Goal: Task Accomplishment & Management: Manage account settings

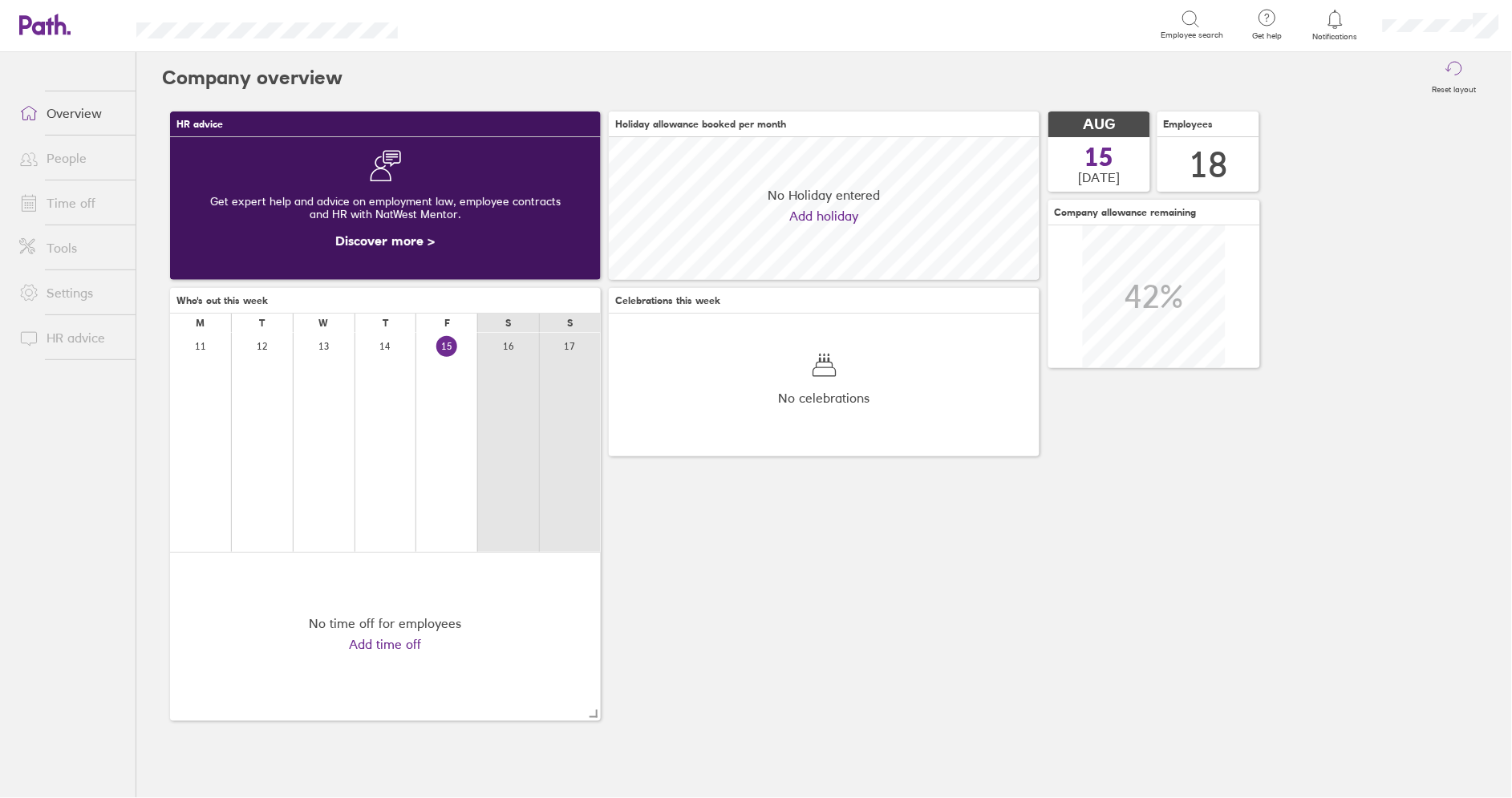
scroll to position [143, 431]
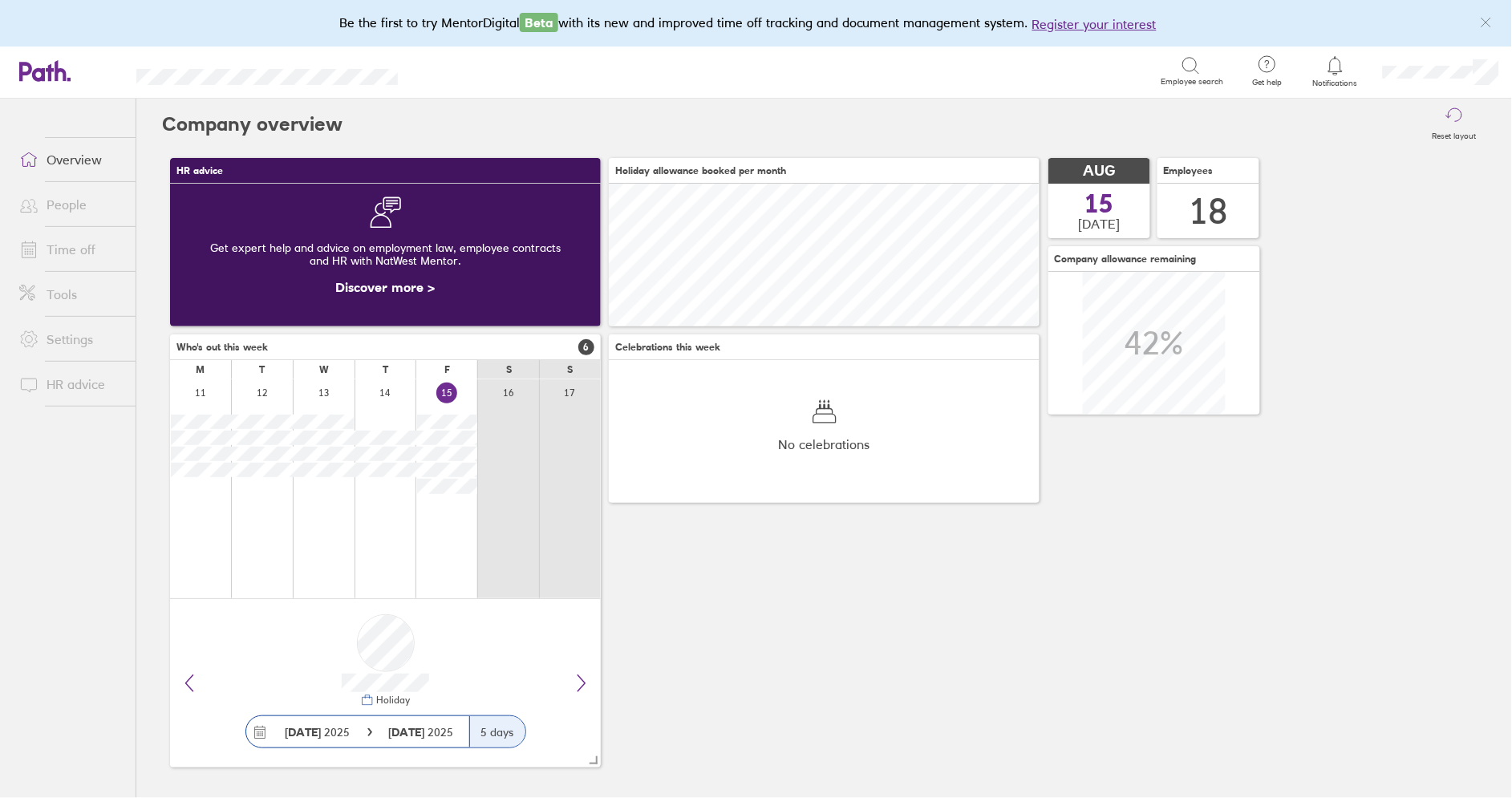
click at [82, 244] on link "Time off" at bounding box center [71, 249] width 129 height 32
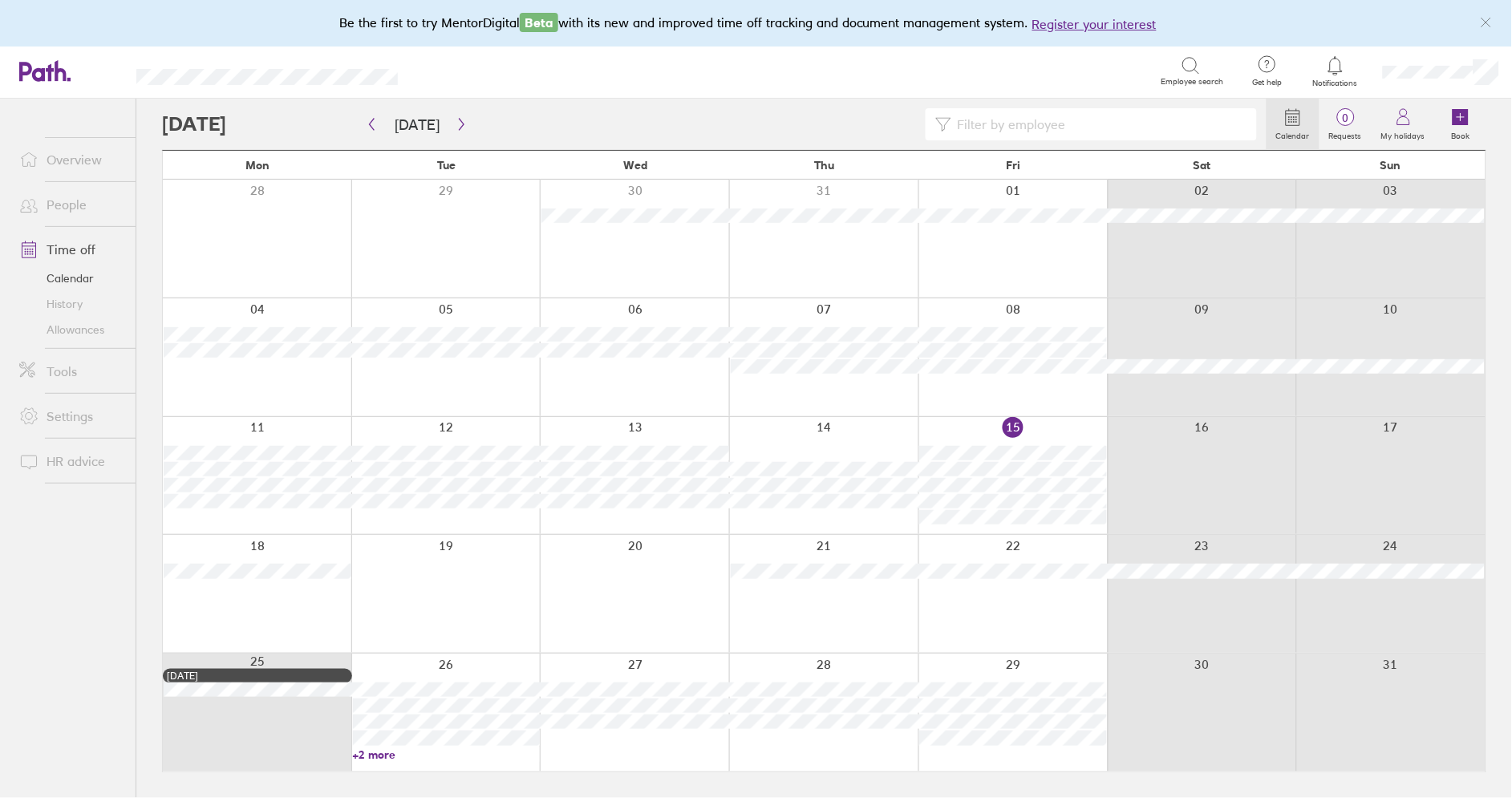
click at [1002, 598] on div at bounding box center [1013, 594] width 189 height 118
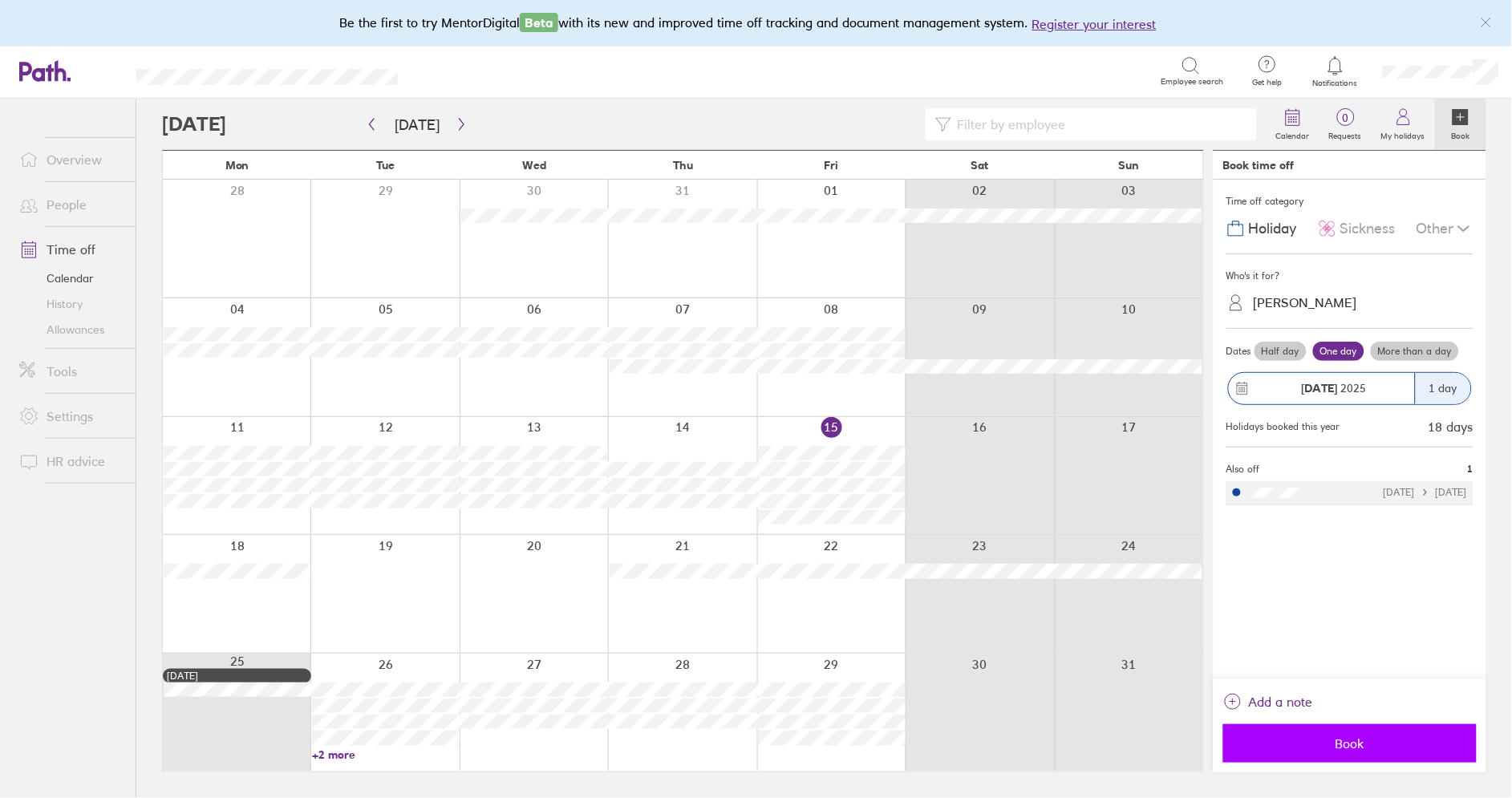
click at [1362, 749] on span "Book" at bounding box center [1350, 744] width 231 height 15
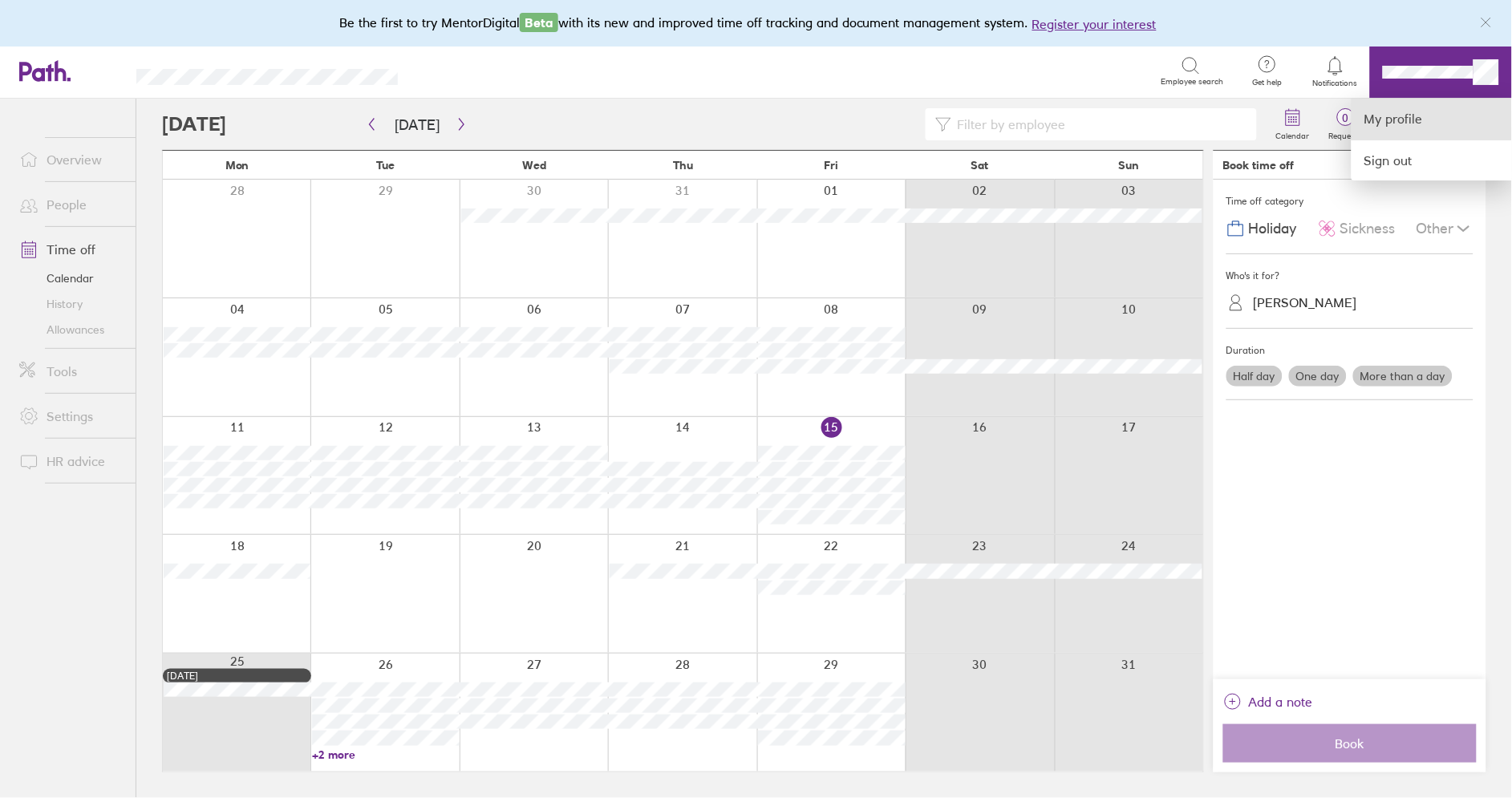
click at [1406, 127] on link "My profile" at bounding box center [1431, 118] width 161 height 41
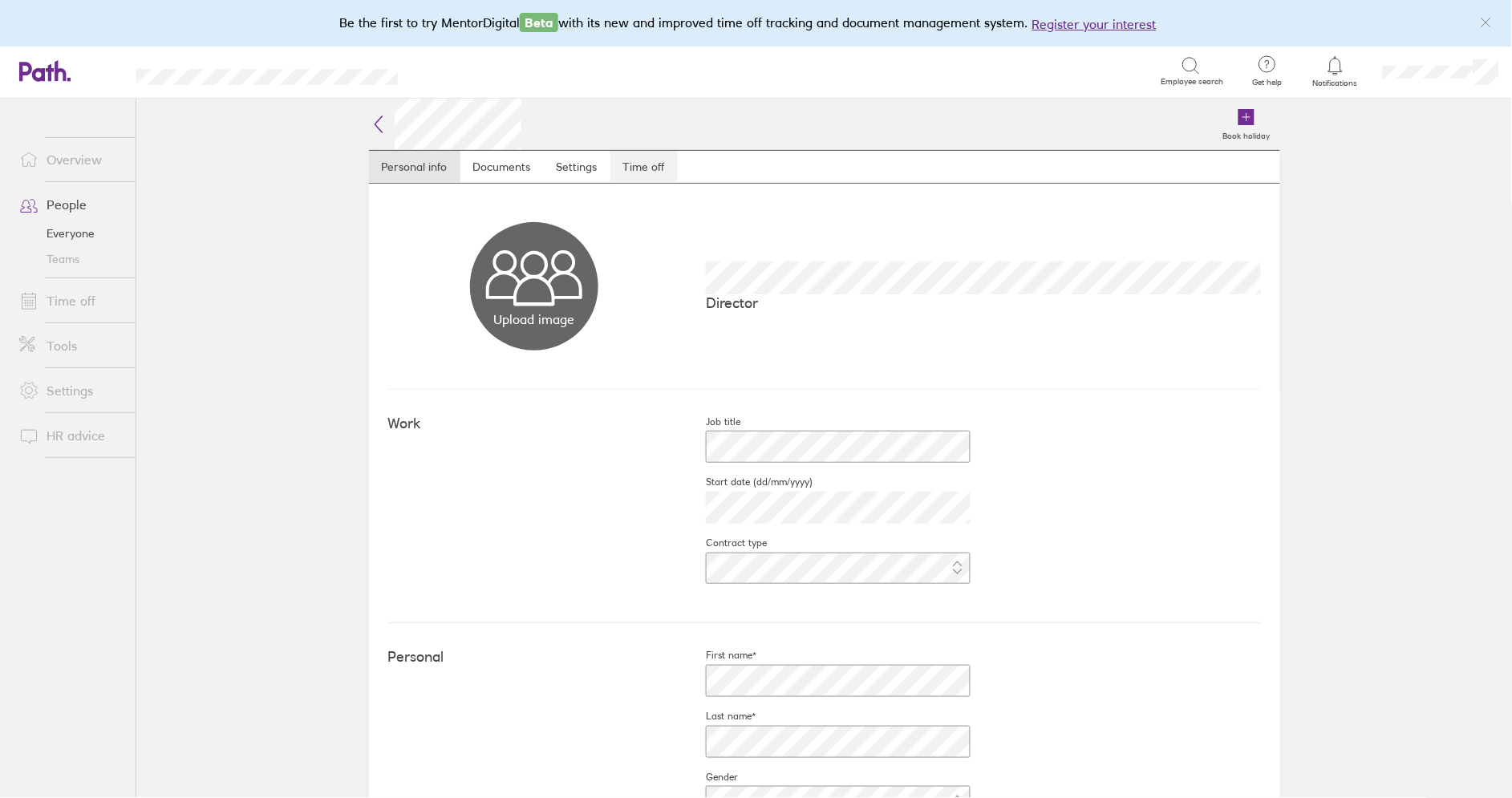
click at [645, 175] on link "Time off" at bounding box center [644, 166] width 67 height 32
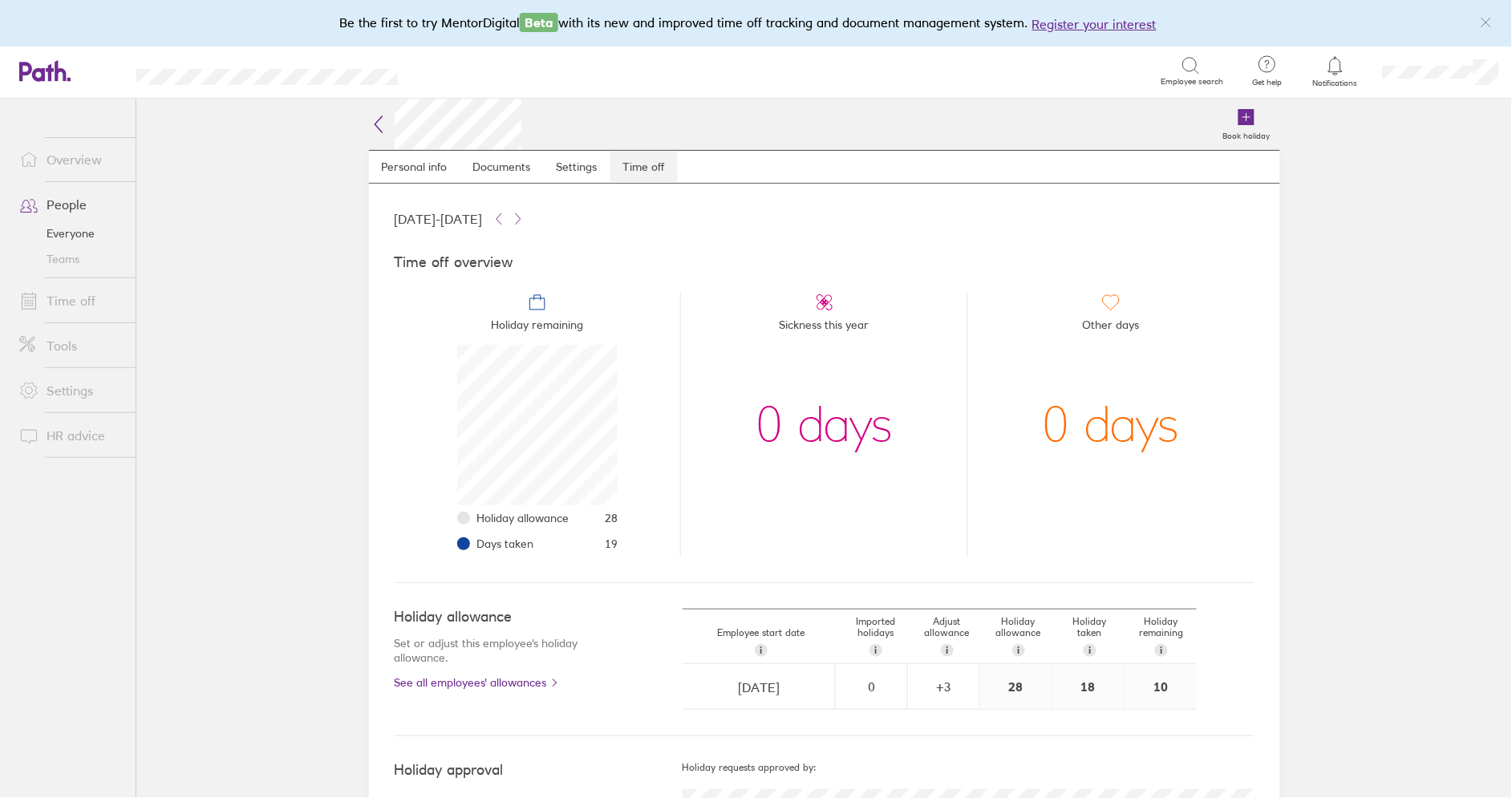
scroll to position [161, 161]
click at [639, 172] on link "Time off" at bounding box center [644, 166] width 67 height 32
click at [85, 301] on link "Time off" at bounding box center [71, 300] width 129 height 32
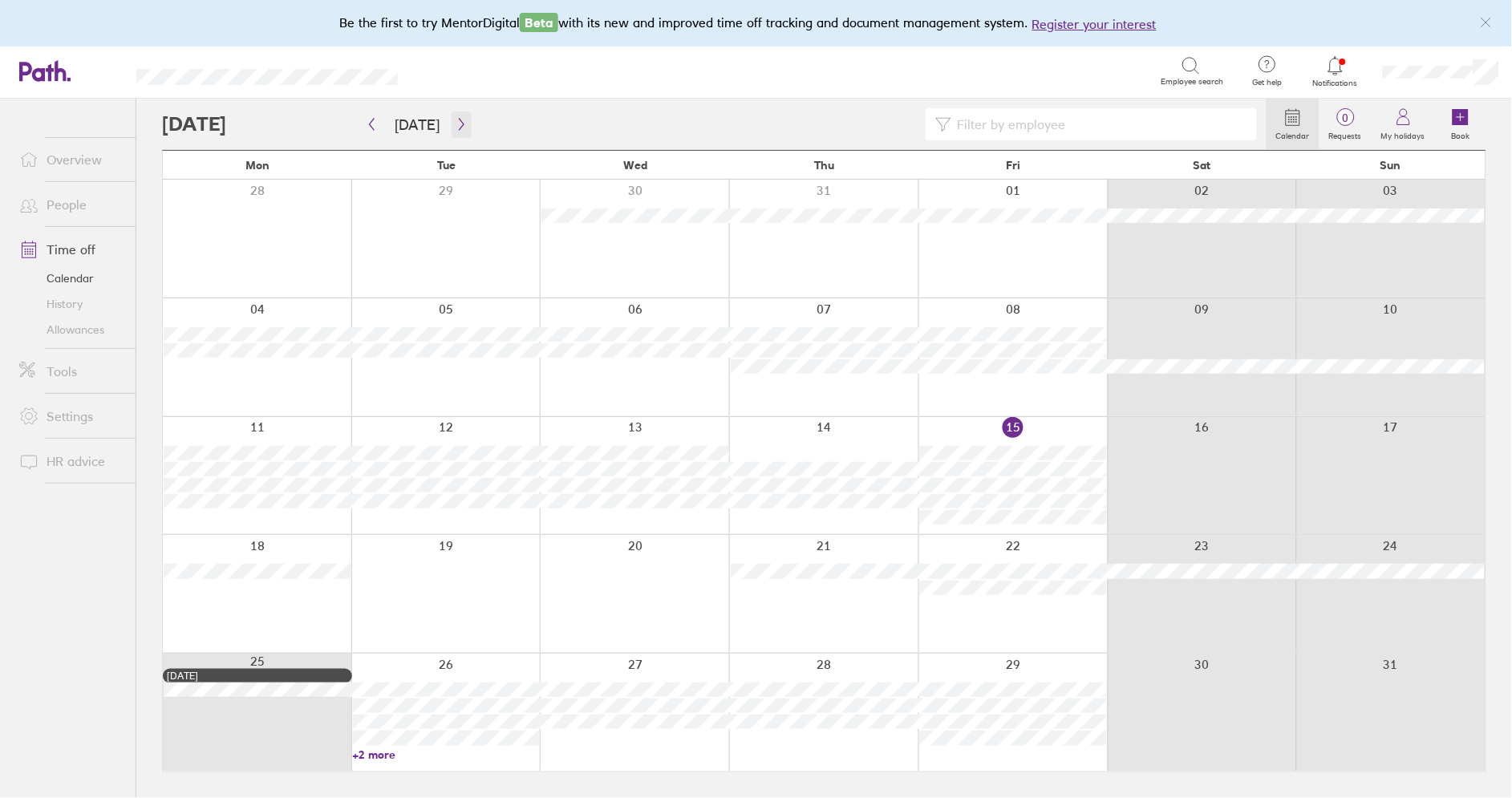
click at [455, 124] on icon "button" at bounding box center [461, 124] width 12 height 13
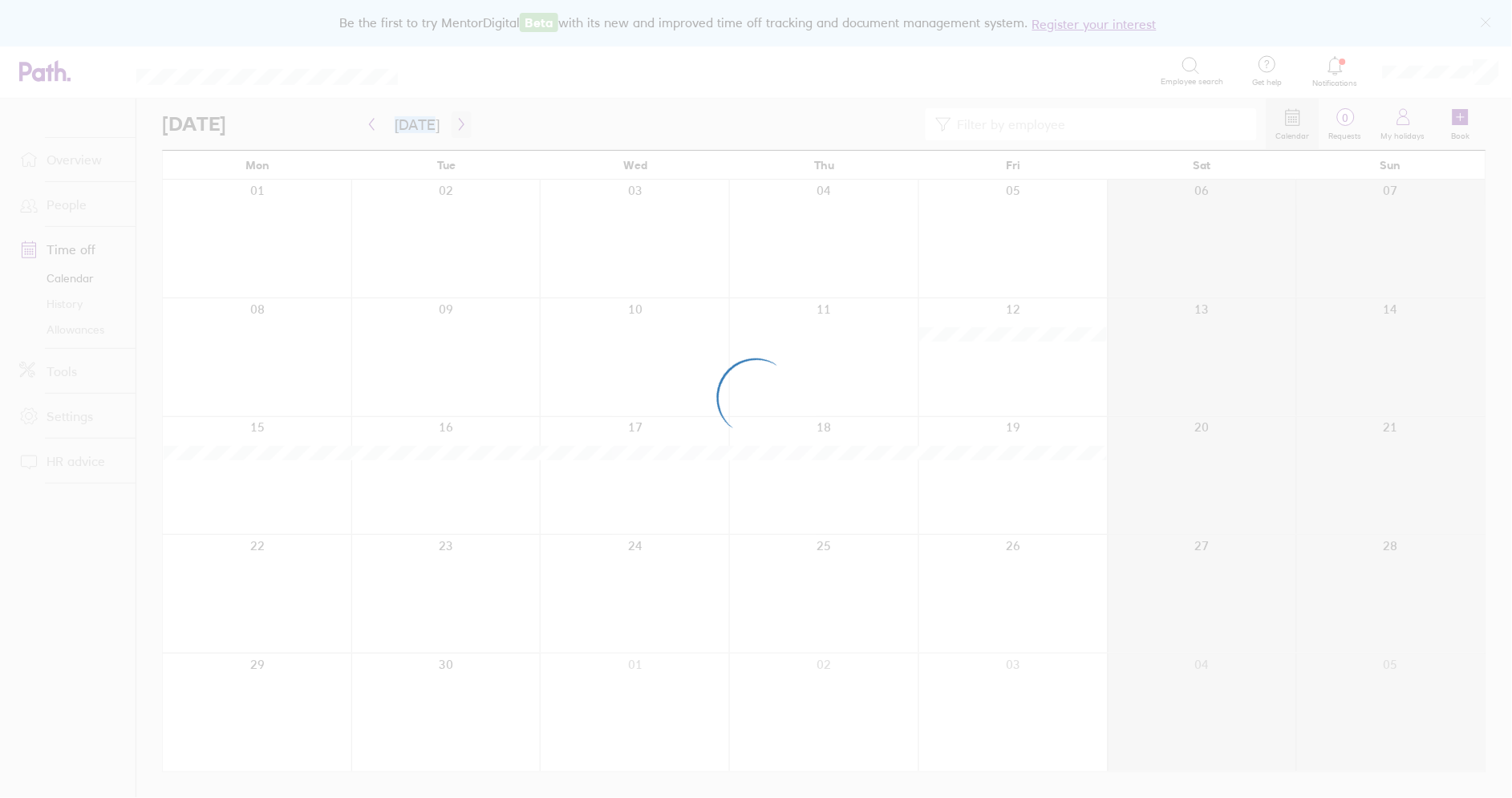
click at [454, 124] on div at bounding box center [756, 399] width 1512 height 798
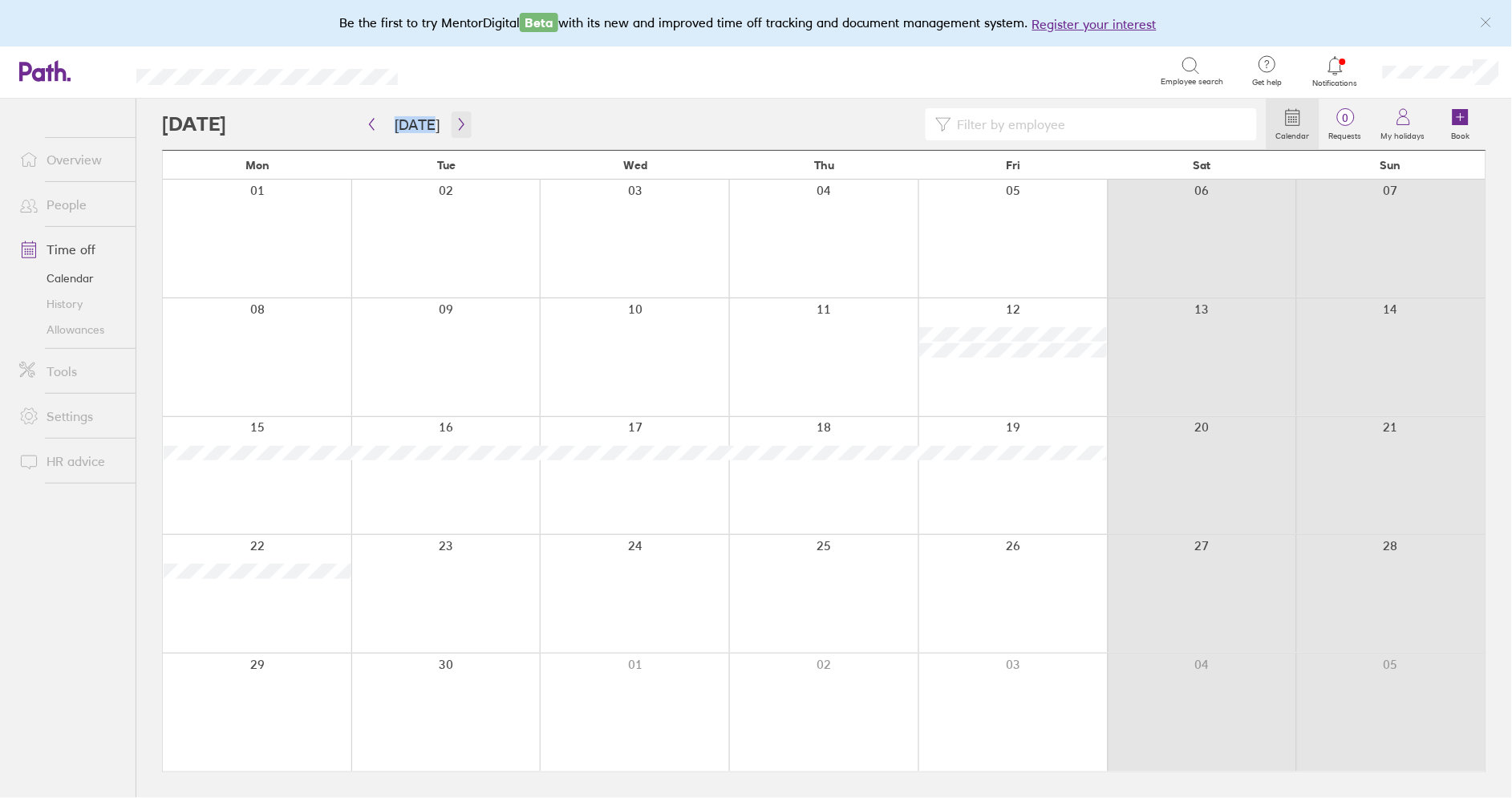
click at [455, 124] on icon "button" at bounding box center [461, 124] width 12 height 13
click at [817, 547] on div at bounding box center [823, 594] width 189 height 118
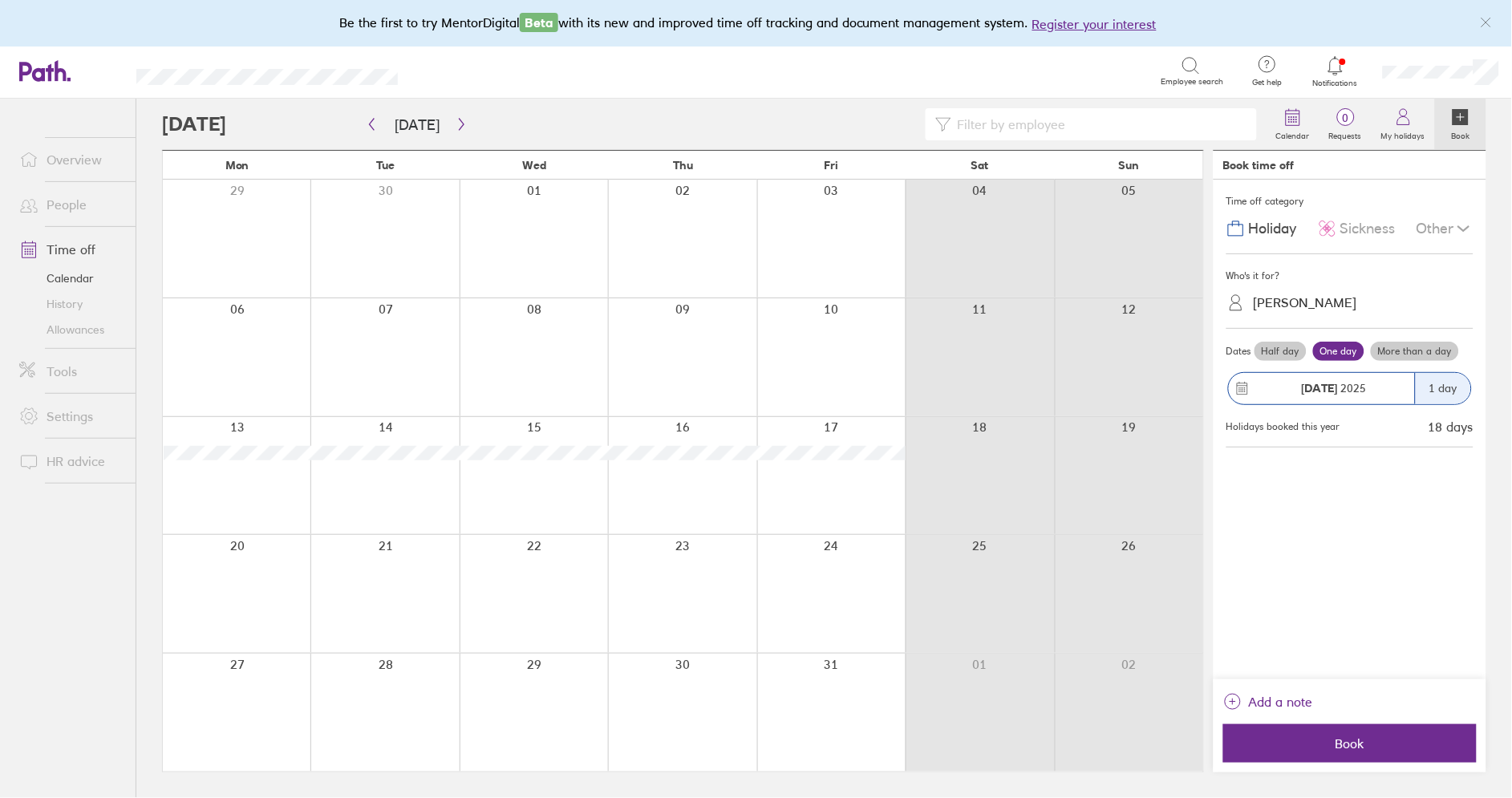
click at [1406, 354] on label "More than a day" at bounding box center [1415, 351] width 88 height 19
click at [0, 0] on input "More than a day" at bounding box center [0, 0] width 0 height 0
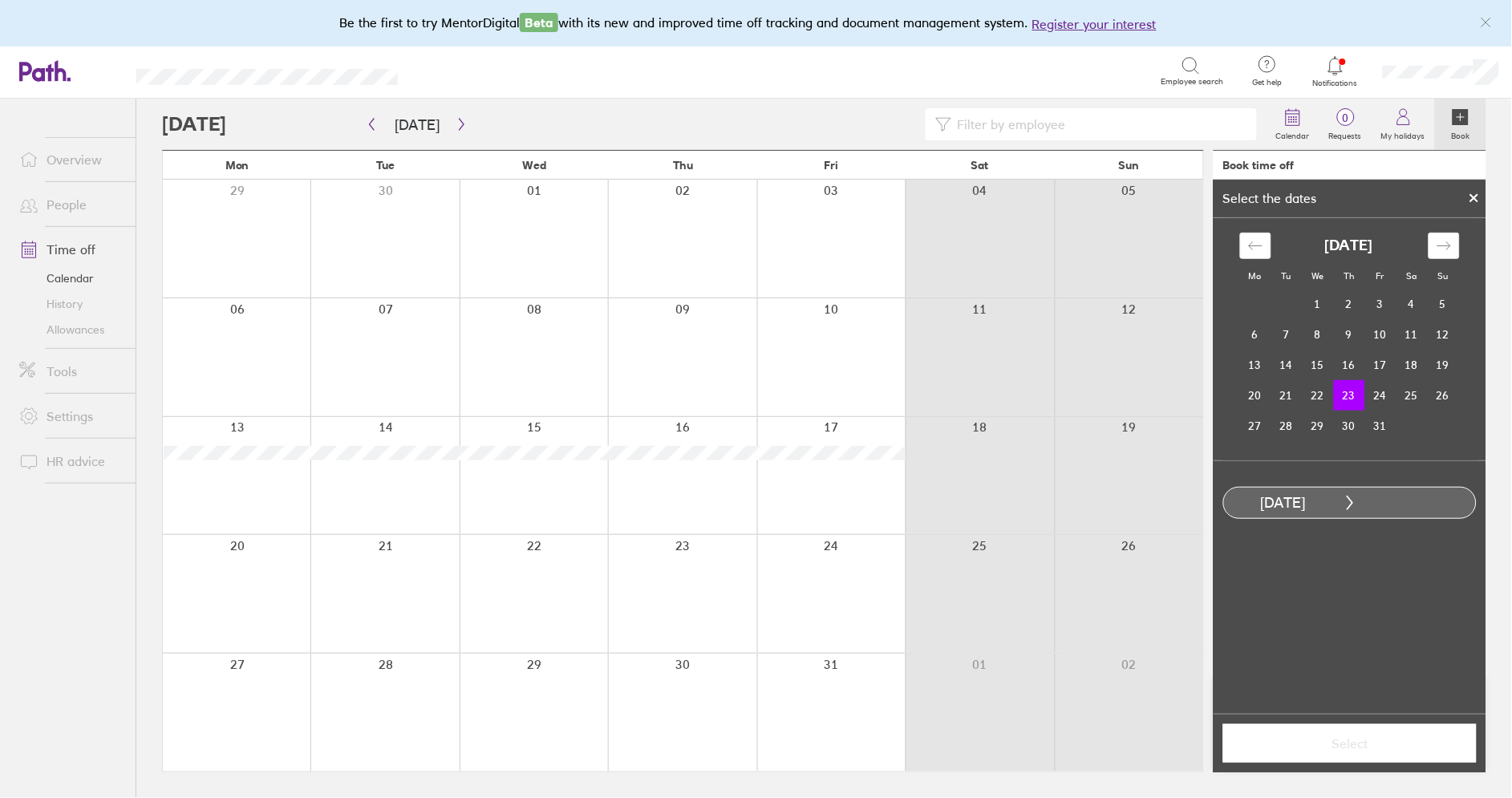
click at [831, 568] on div at bounding box center [832, 594] width 149 height 118
click at [1378, 392] on td "24" at bounding box center [1381, 395] width 31 height 30
click at [1349, 739] on span "Select" at bounding box center [1350, 744] width 231 height 15
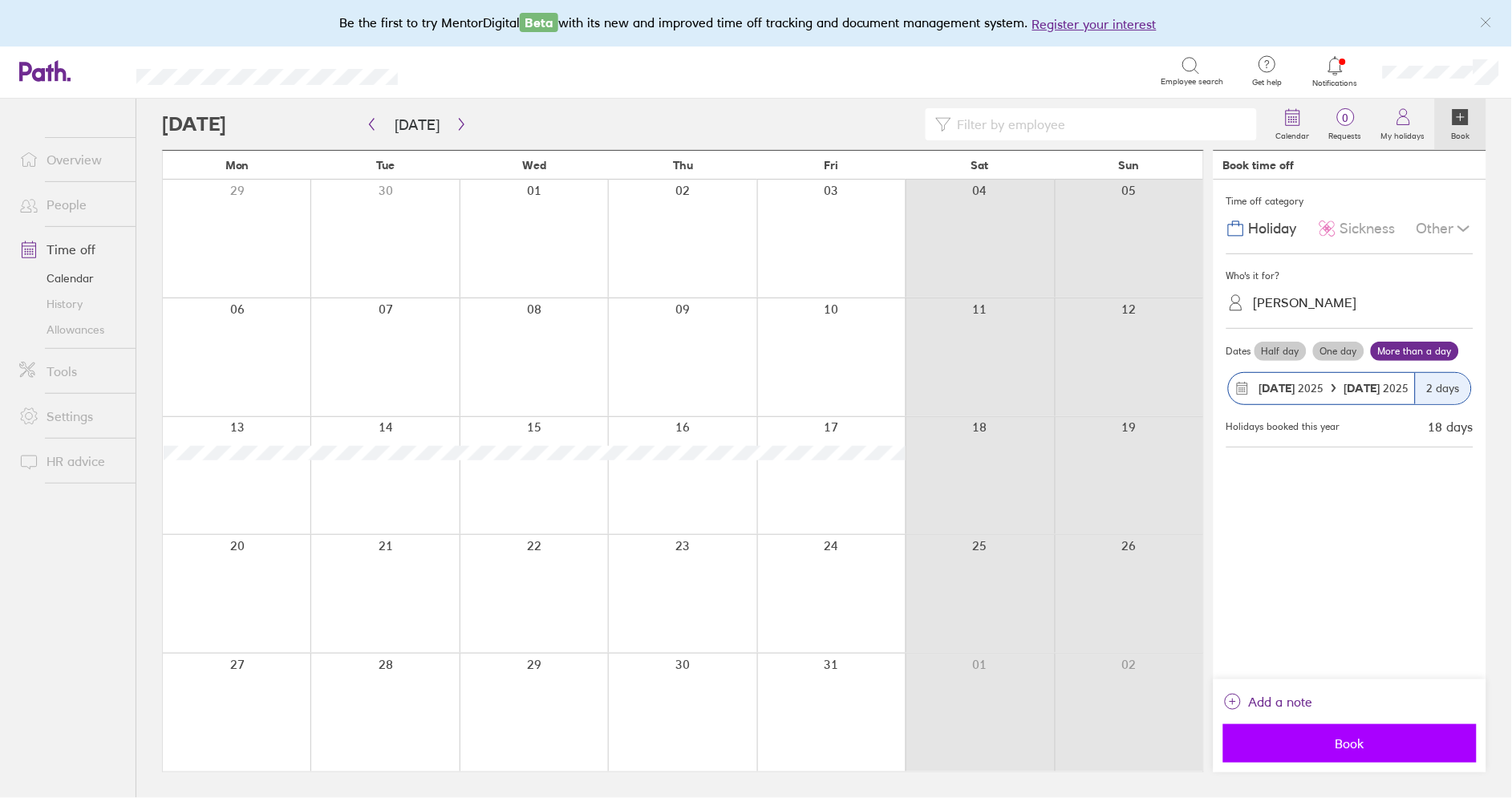
click at [1344, 749] on span "Book" at bounding box center [1350, 744] width 231 height 15
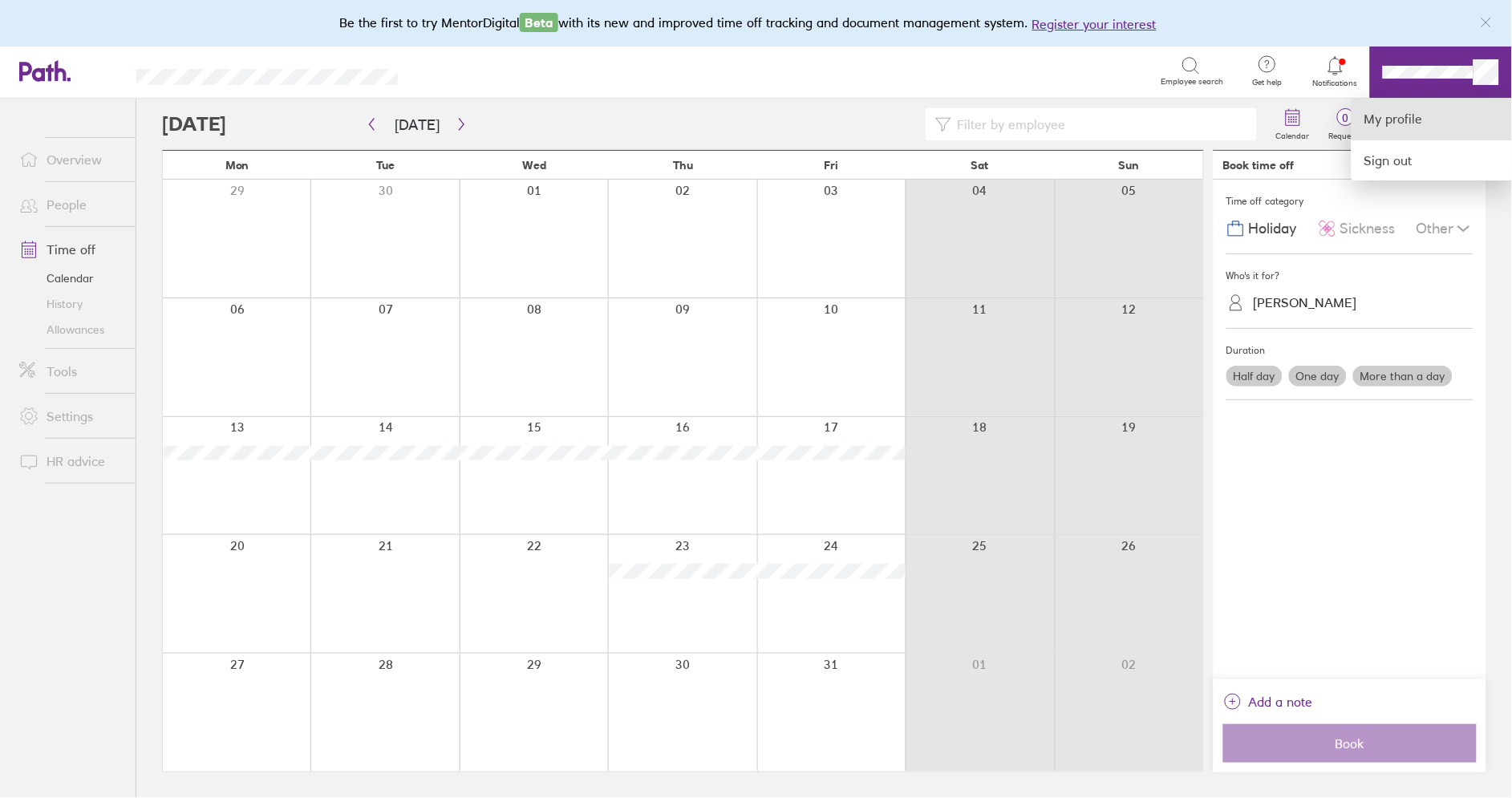
click at [1399, 108] on link "My profile" at bounding box center [1431, 118] width 161 height 41
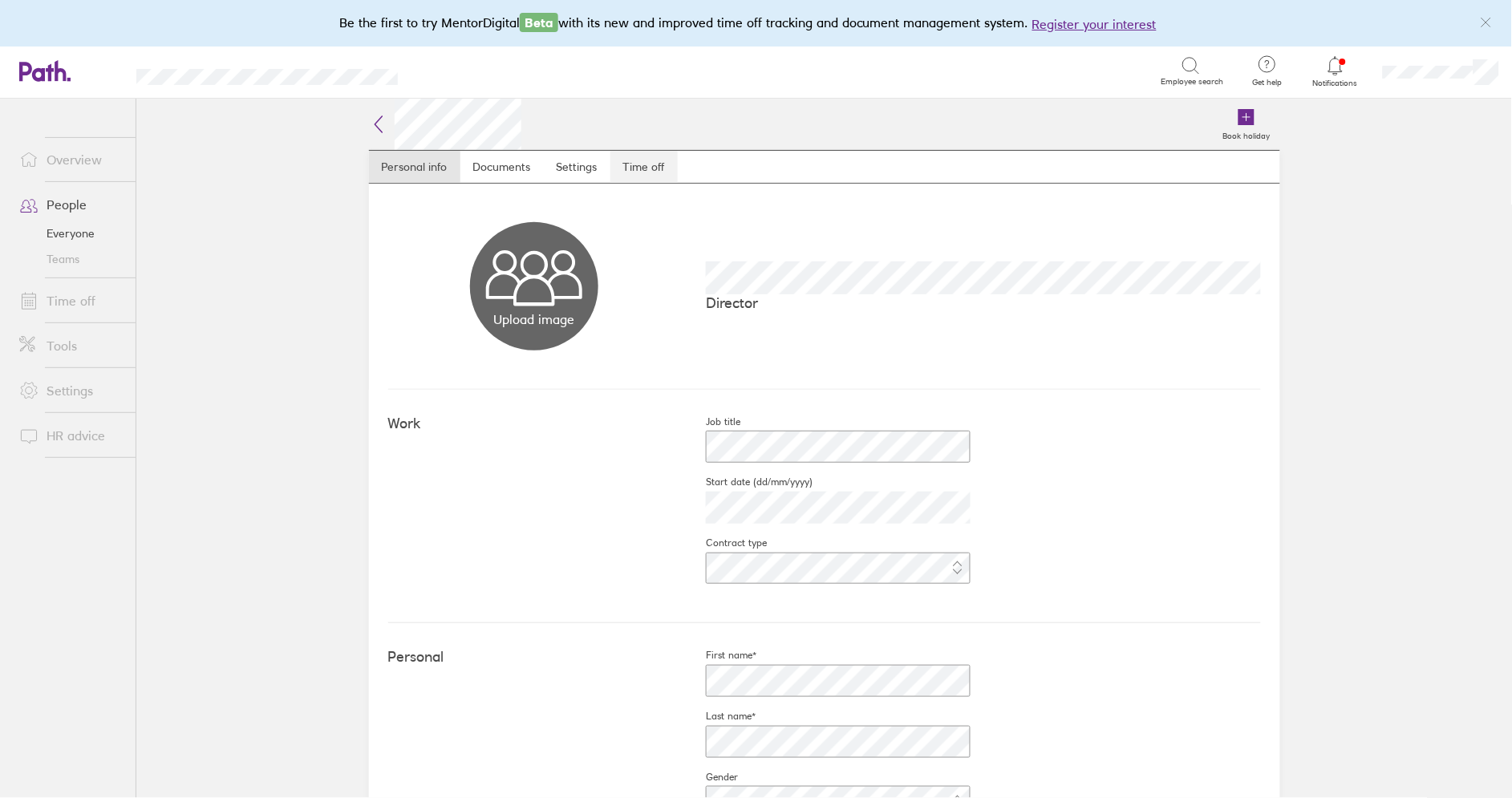
click at [638, 168] on link "Time off" at bounding box center [644, 166] width 67 height 32
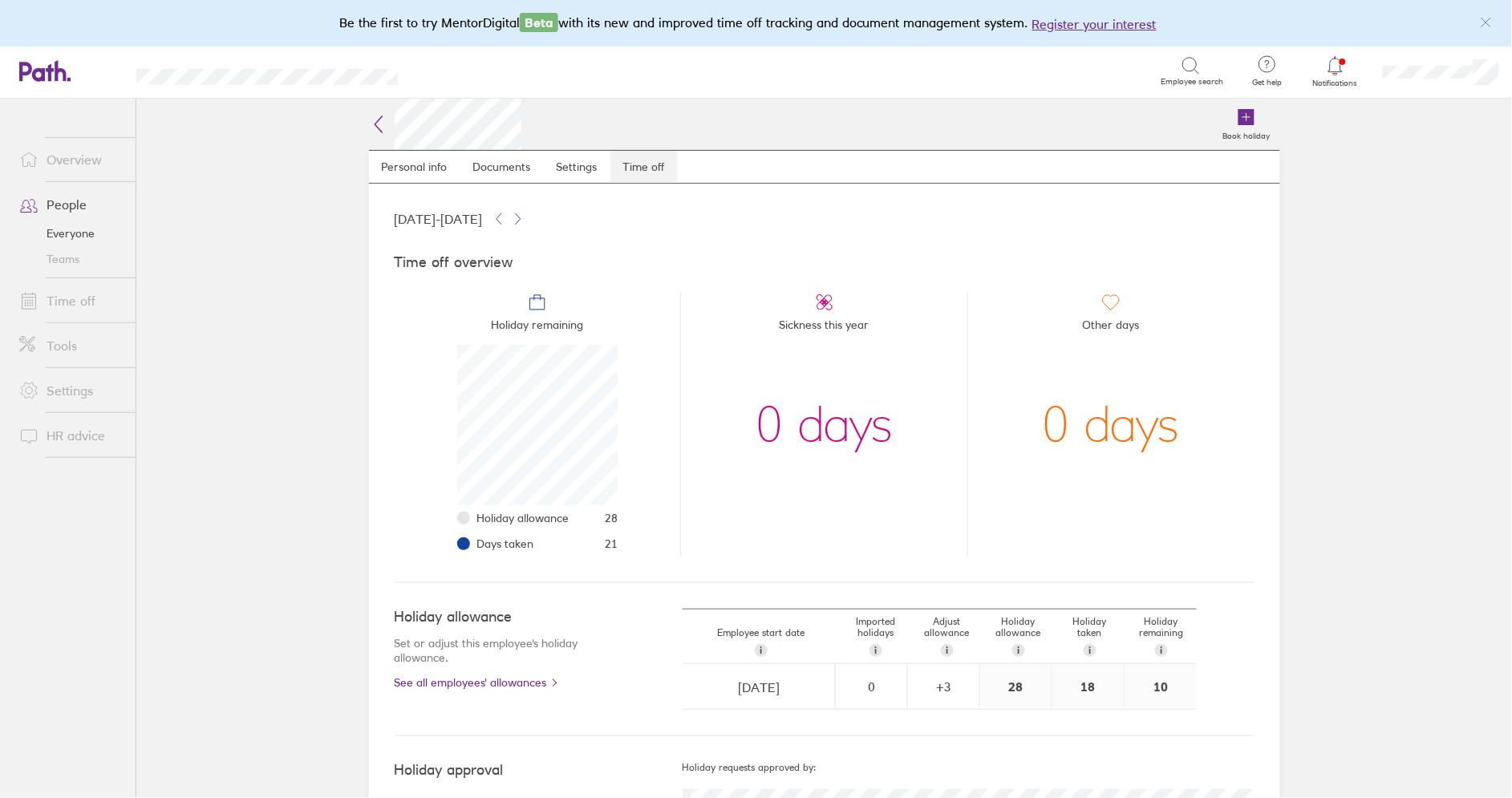
scroll to position [161, 161]
click at [49, 302] on link "Time off" at bounding box center [71, 300] width 129 height 32
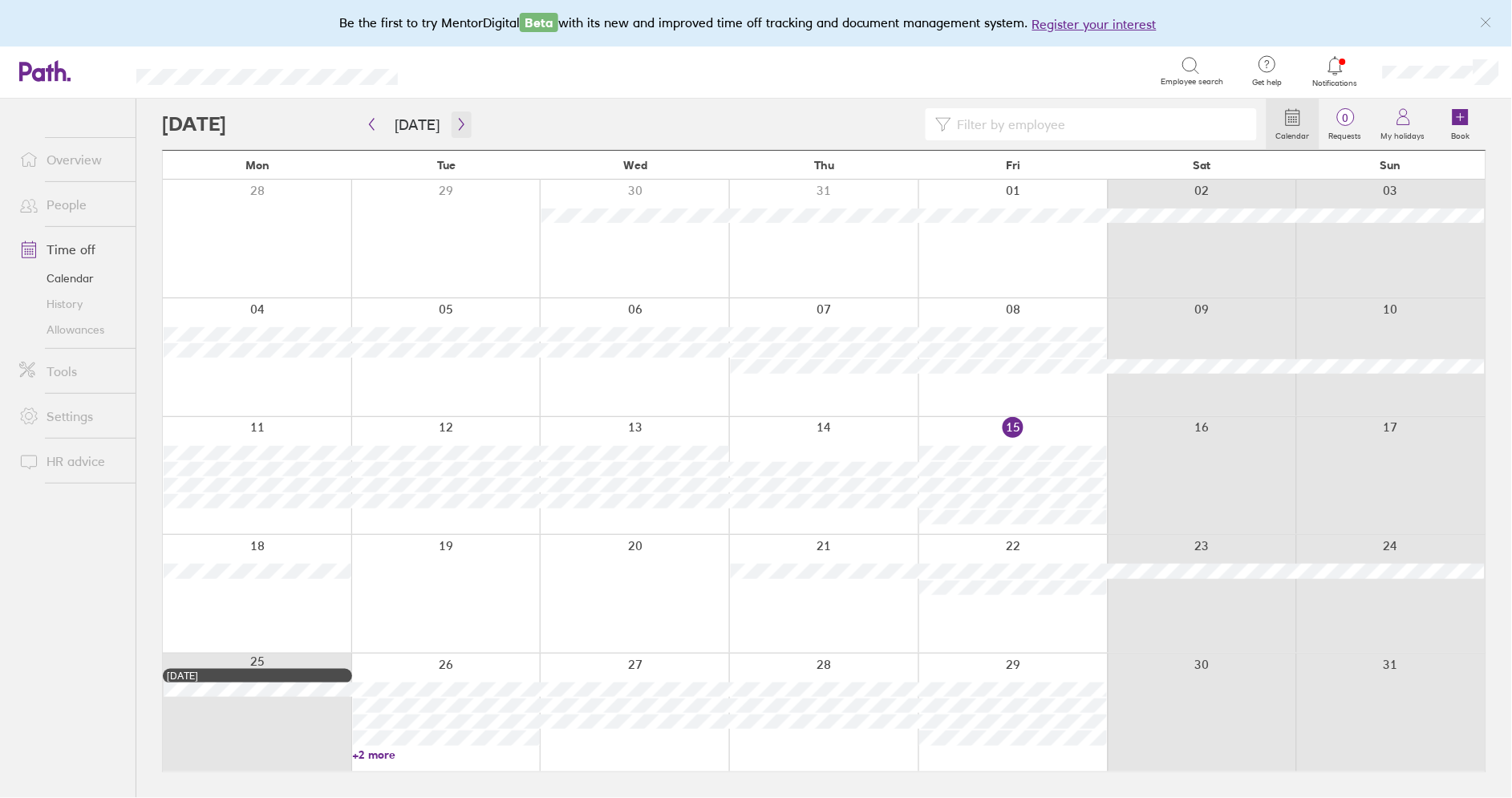
click at [454, 132] on button "button" at bounding box center [462, 124] width 20 height 27
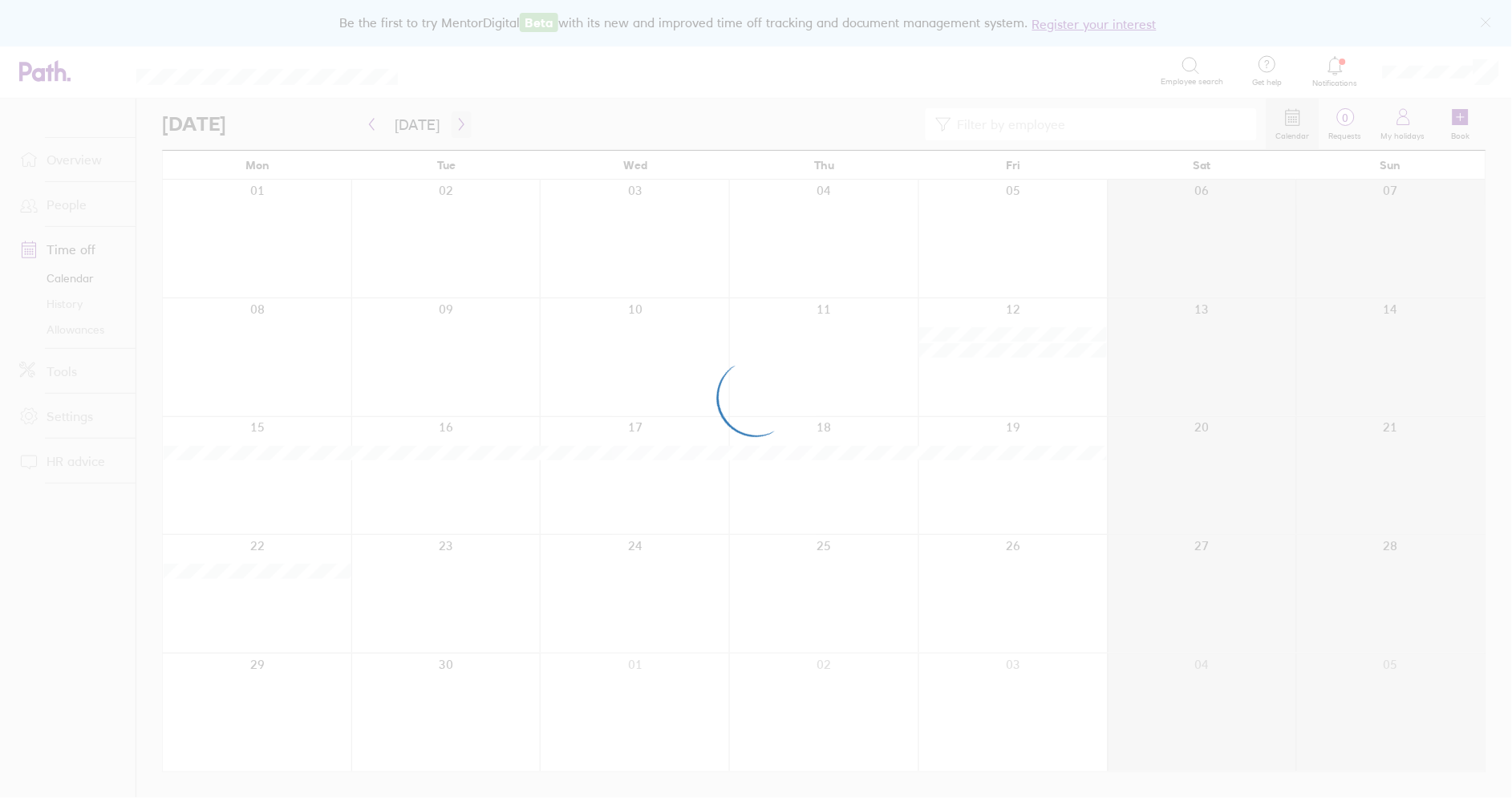
click at [454, 132] on div at bounding box center [756, 399] width 1512 height 798
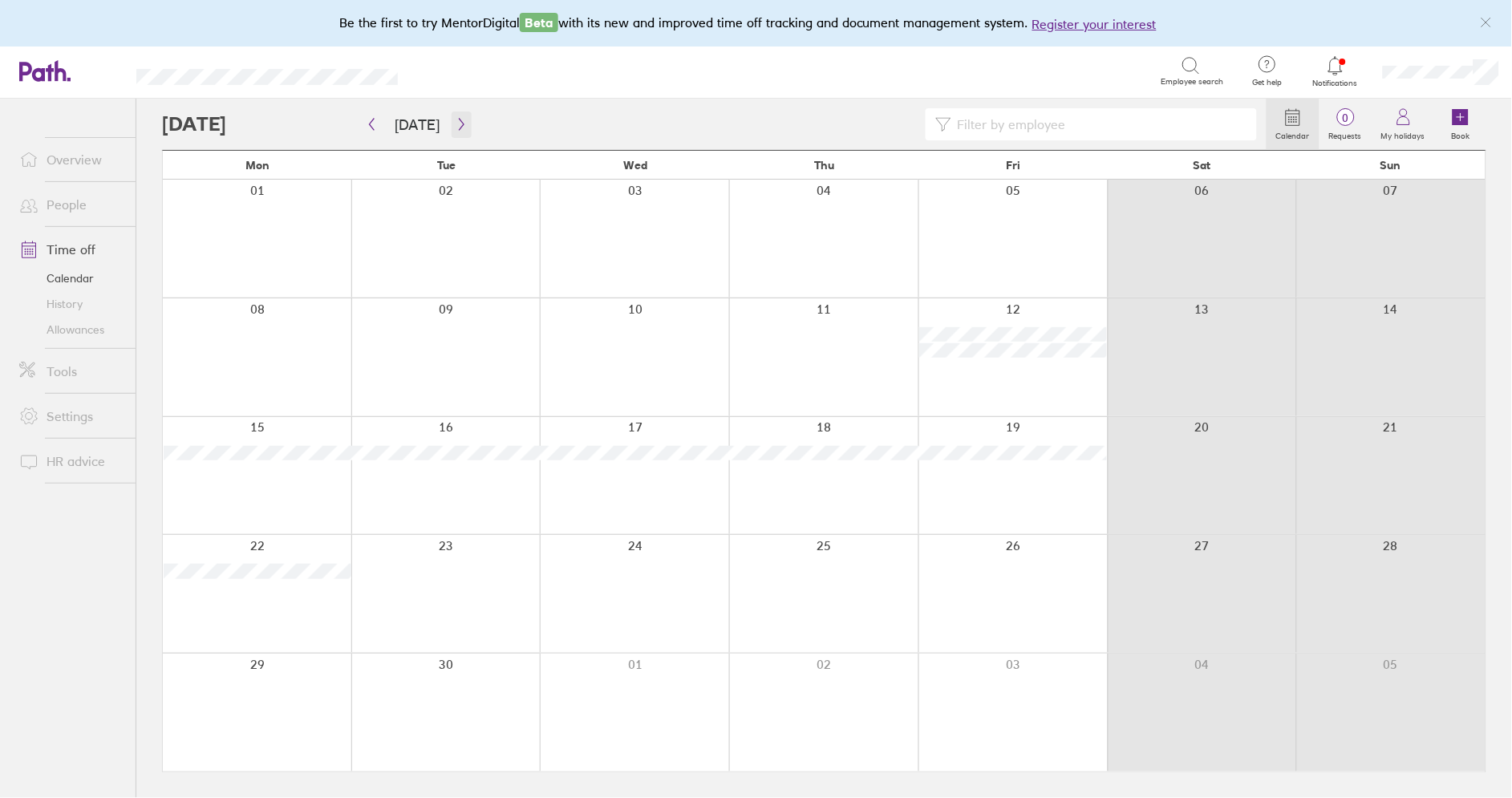
click at [454, 132] on button "button" at bounding box center [462, 124] width 20 height 27
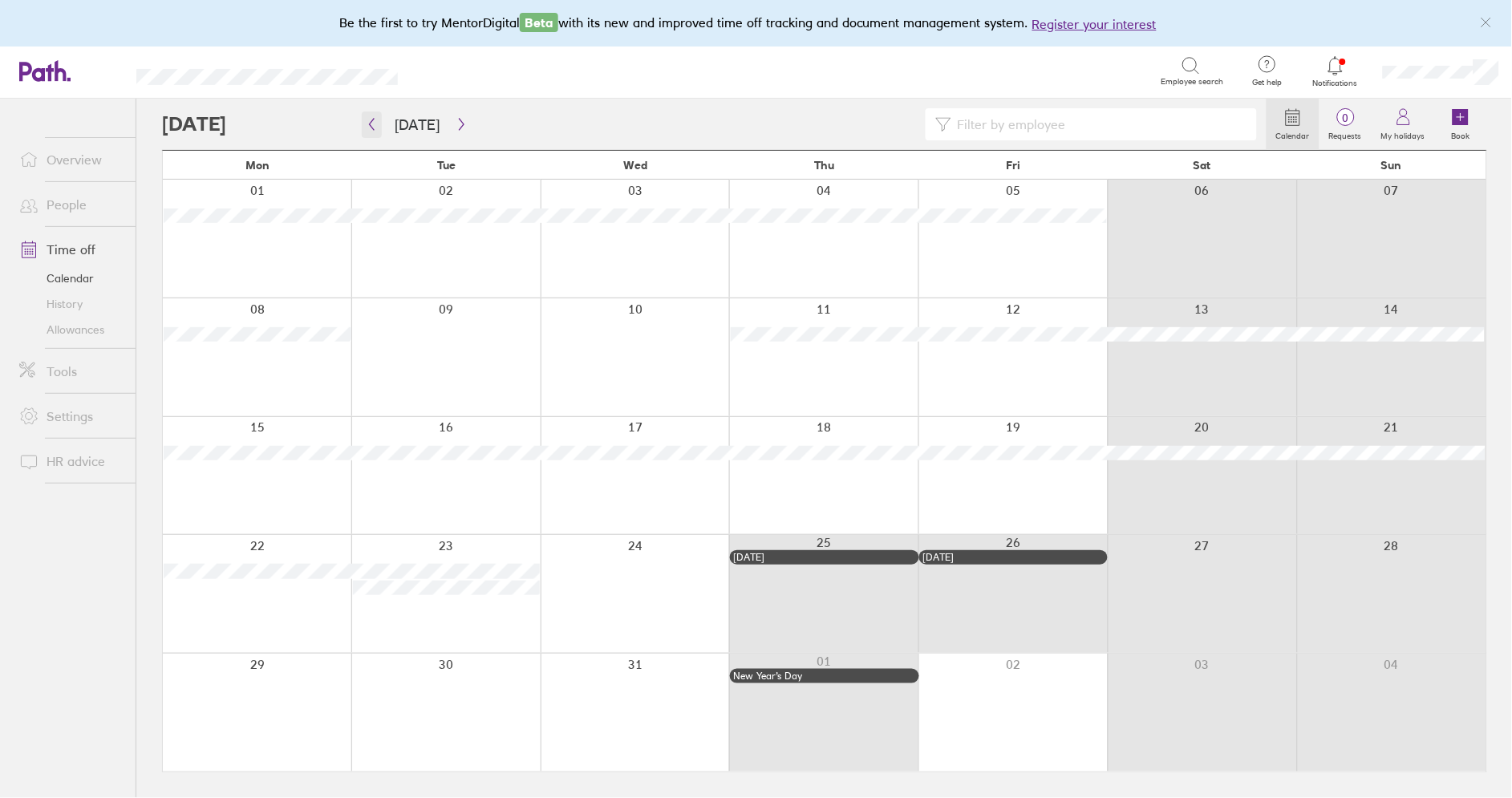
click at [375, 122] on icon "button" at bounding box center [371, 124] width 12 height 13
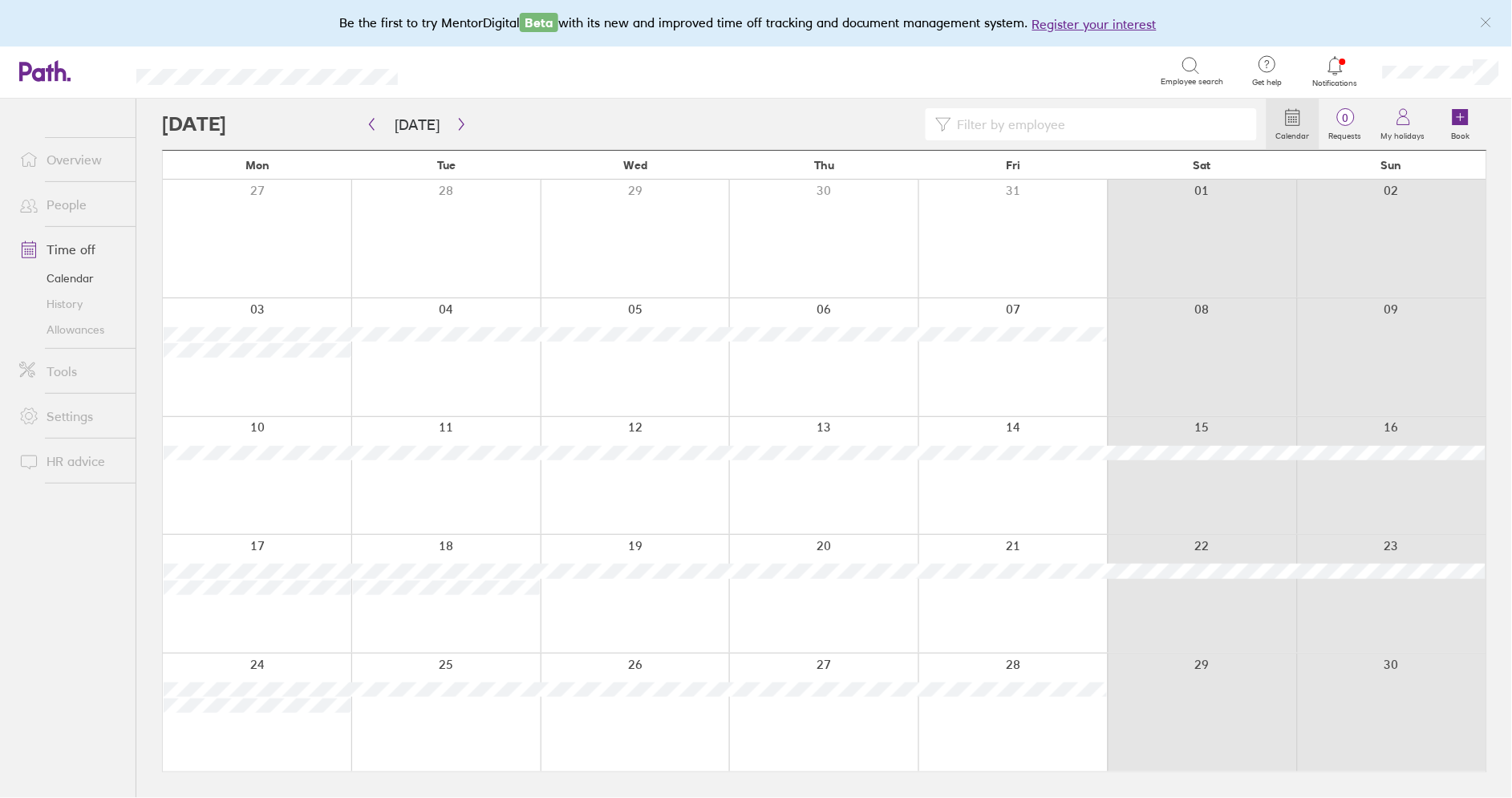
click at [300, 740] on div at bounding box center [256, 713] width 188 height 118
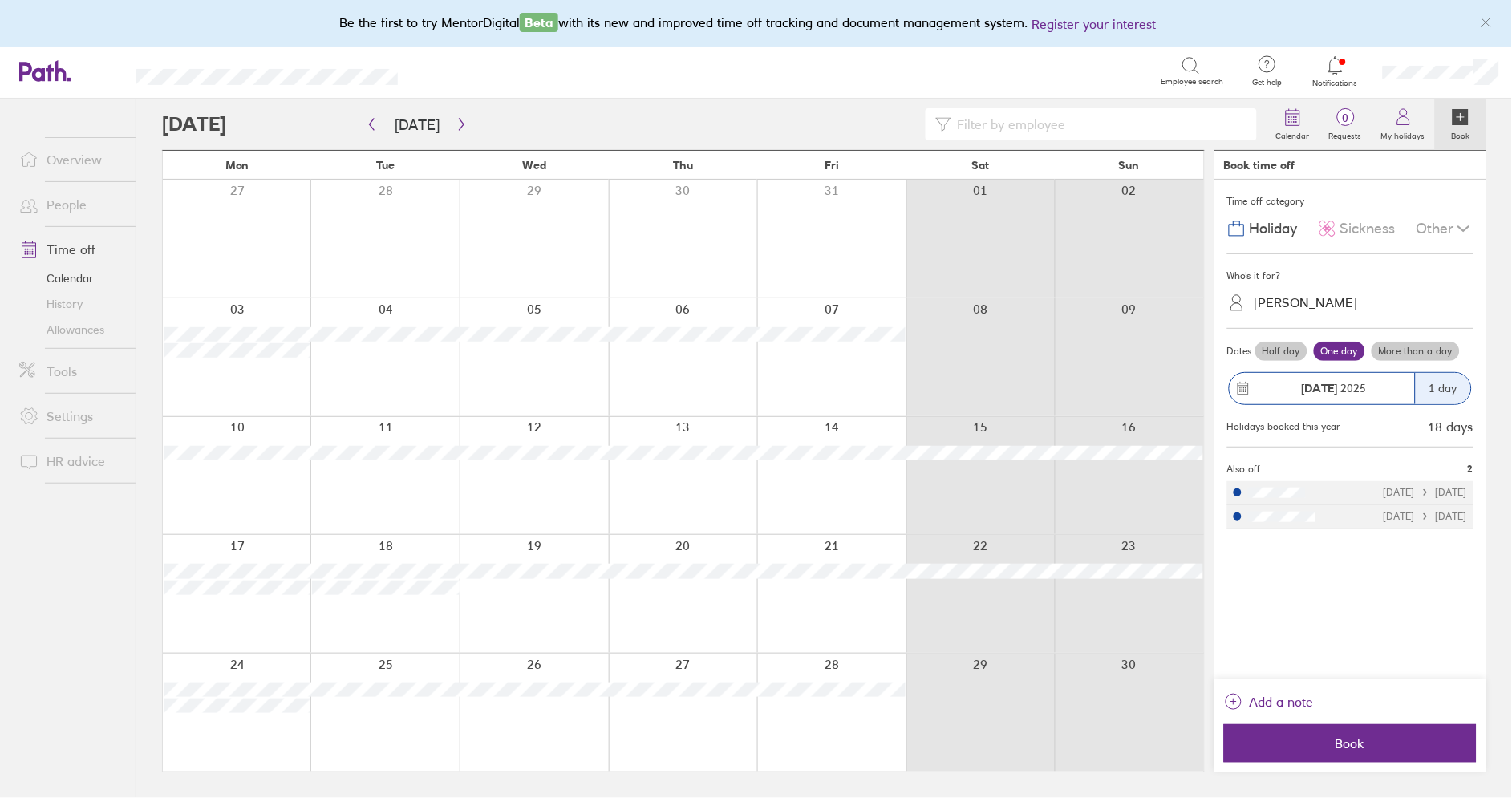
click at [1418, 343] on label "More than a day" at bounding box center [1416, 351] width 88 height 19
click at [0, 0] on input "More than a day" at bounding box center [0, 0] width 0 height 0
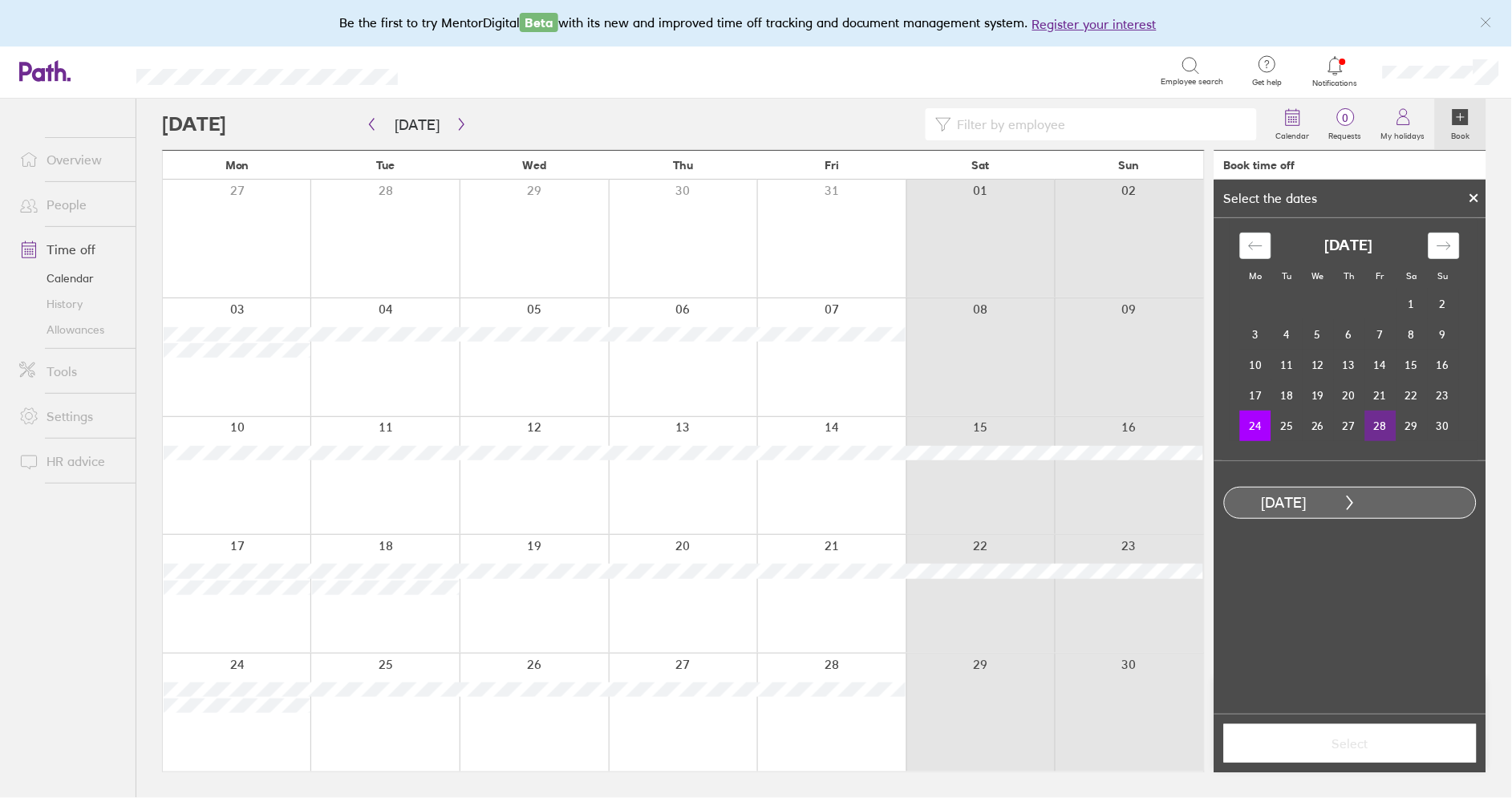
click at [1379, 425] on td "28" at bounding box center [1381, 425] width 31 height 30
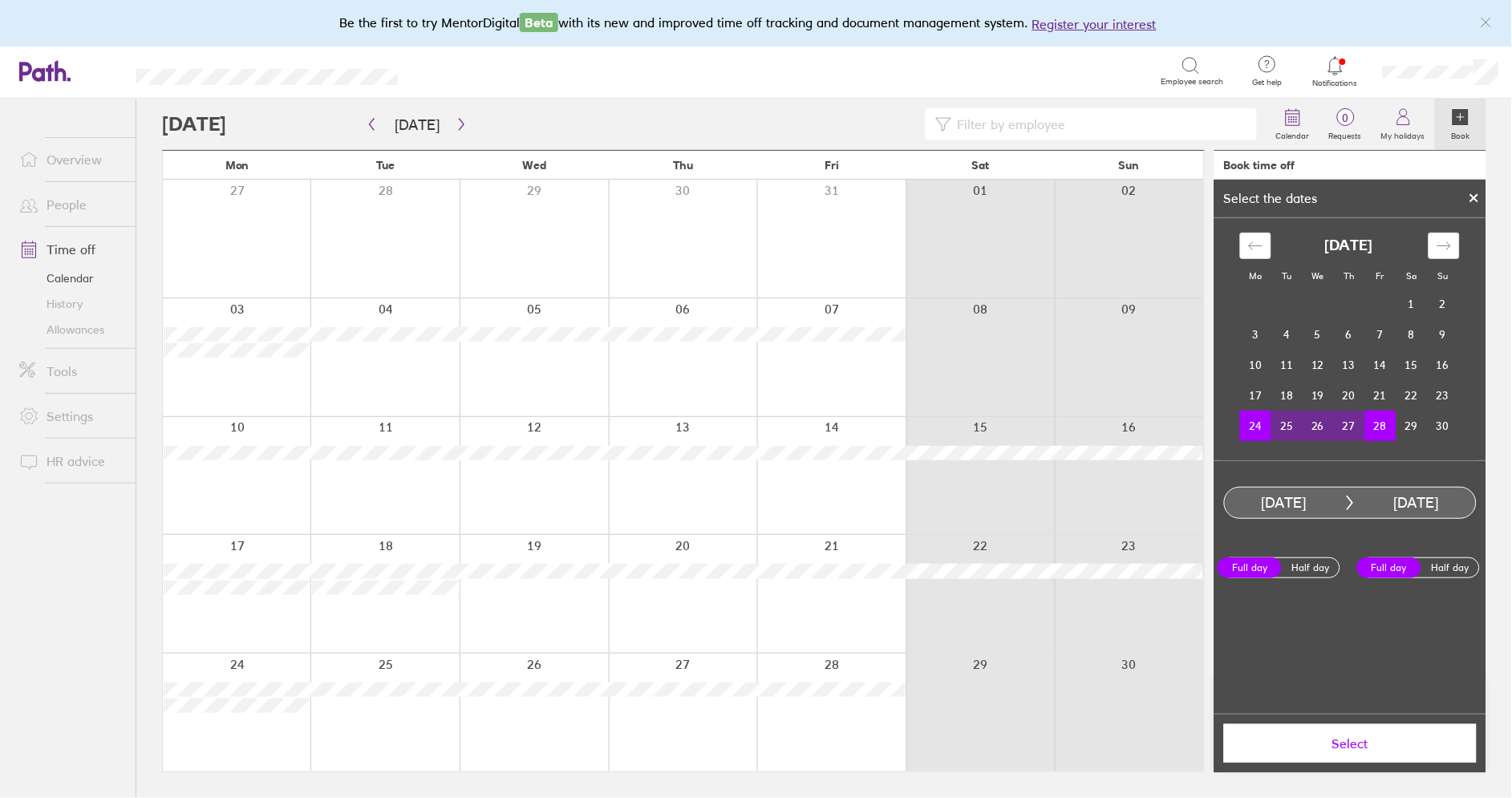
click at [1362, 753] on button "Select" at bounding box center [1350, 744] width 252 height 39
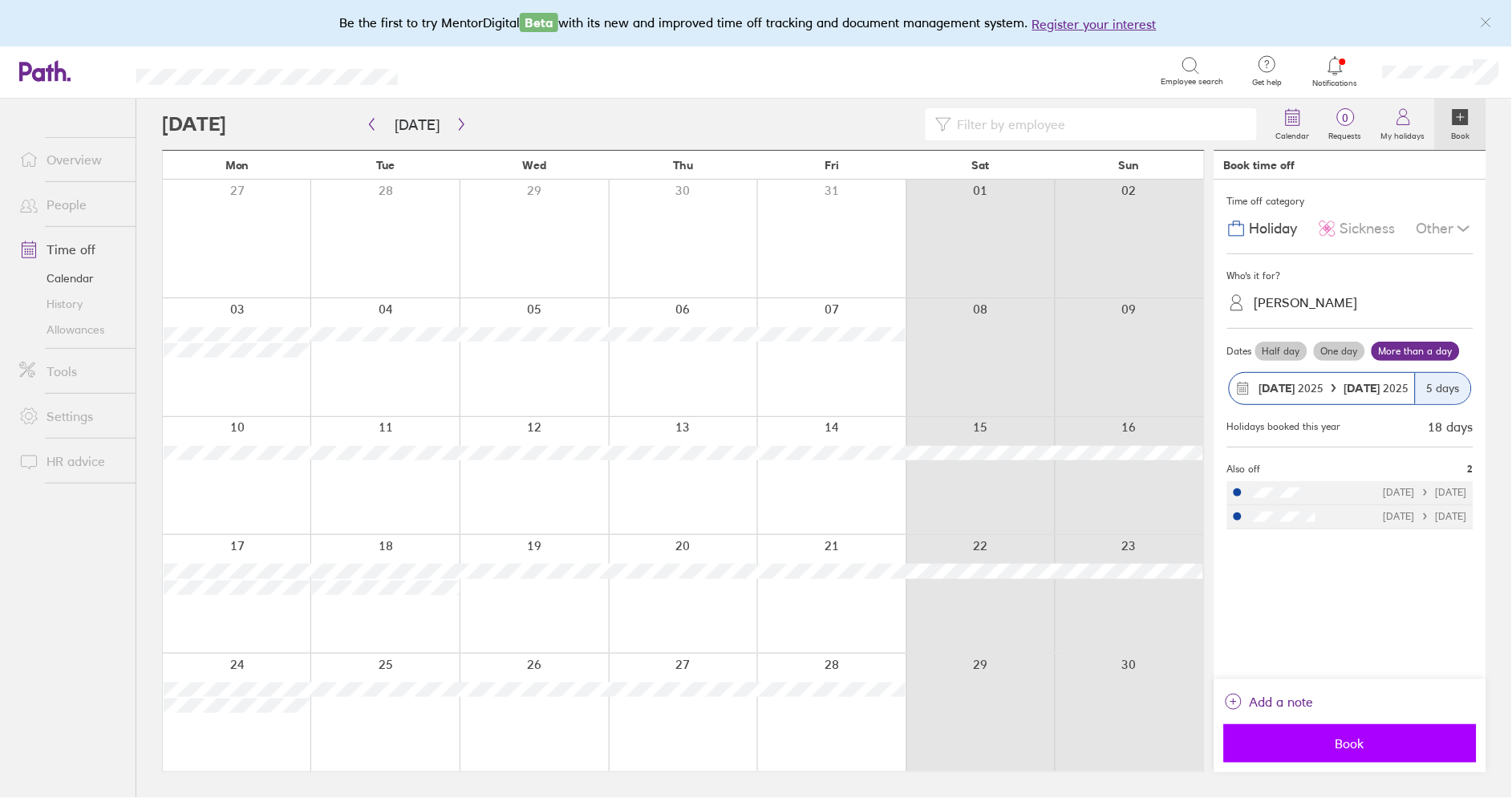
click at [1366, 741] on span "Book" at bounding box center [1350, 744] width 230 height 15
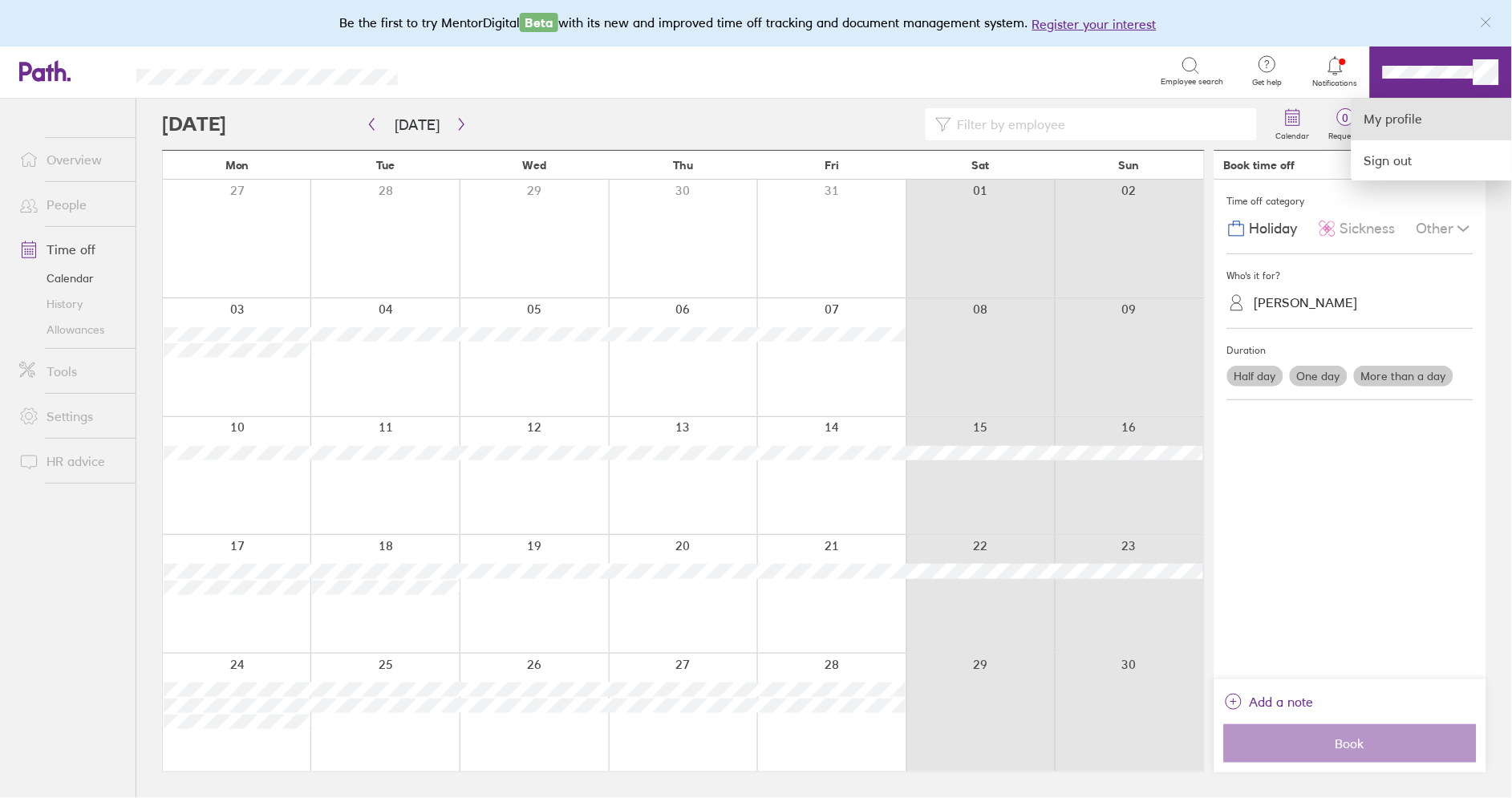
click at [1406, 118] on link "My profile" at bounding box center [1431, 118] width 161 height 41
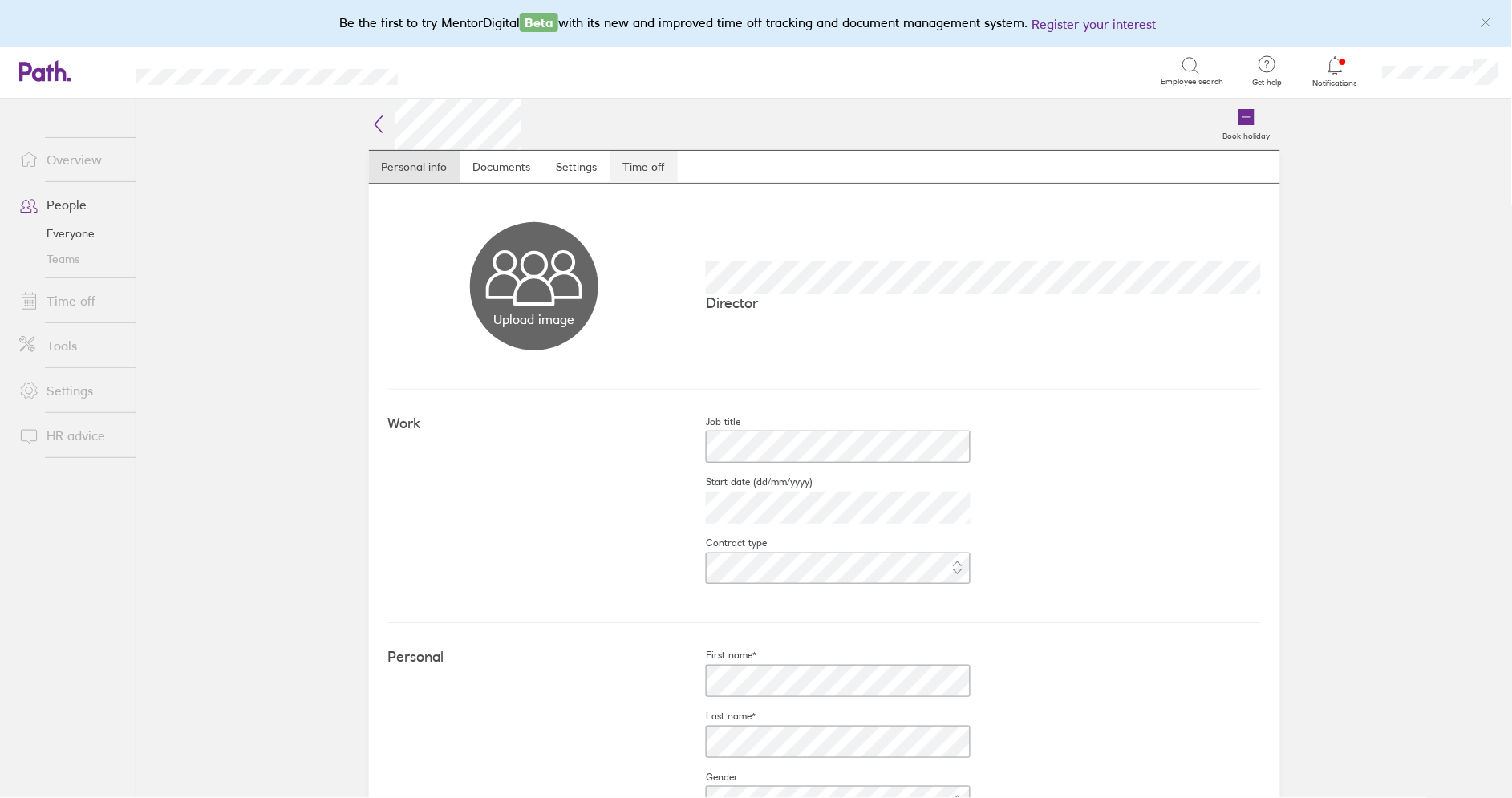
click at [647, 168] on link "Time off" at bounding box center [644, 166] width 67 height 32
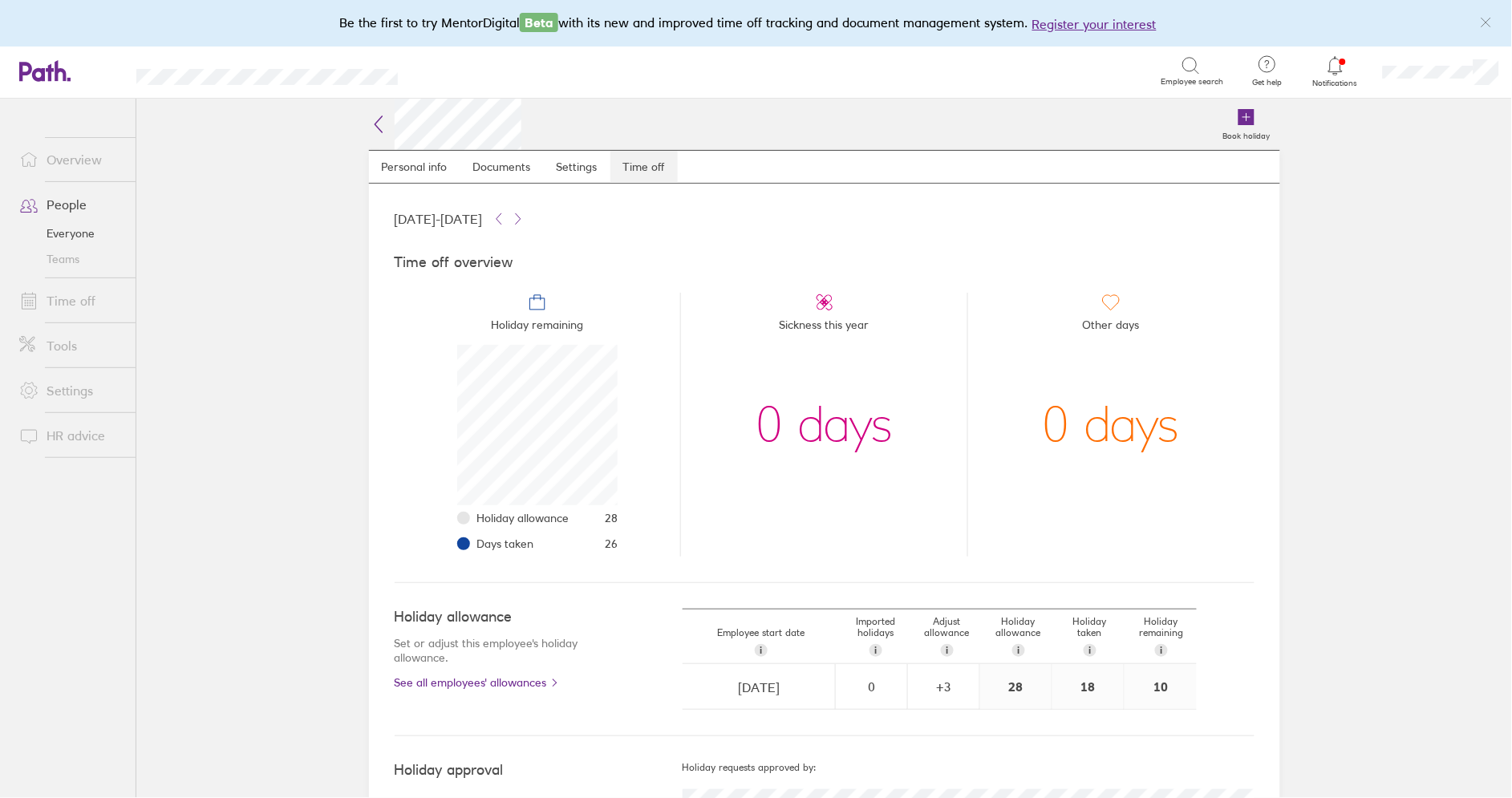
scroll to position [161, 161]
